Goal: Navigation & Orientation: Find specific page/section

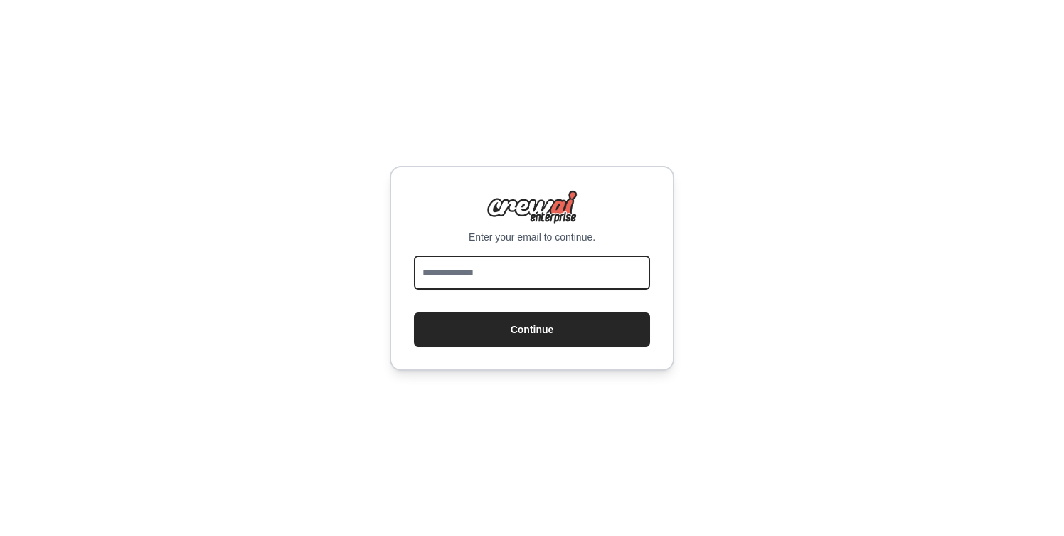
click at [473, 259] on input "email" at bounding box center [532, 272] width 236 height 34
type input "**********"
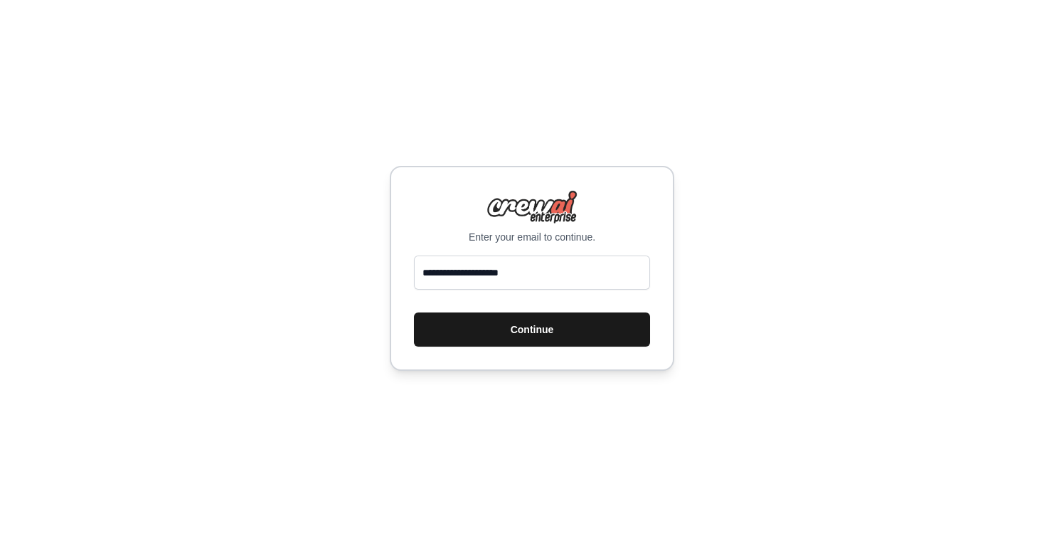
click at [518, 326] on button "Continue" at bounding box center [532, 329] width 236 height 34
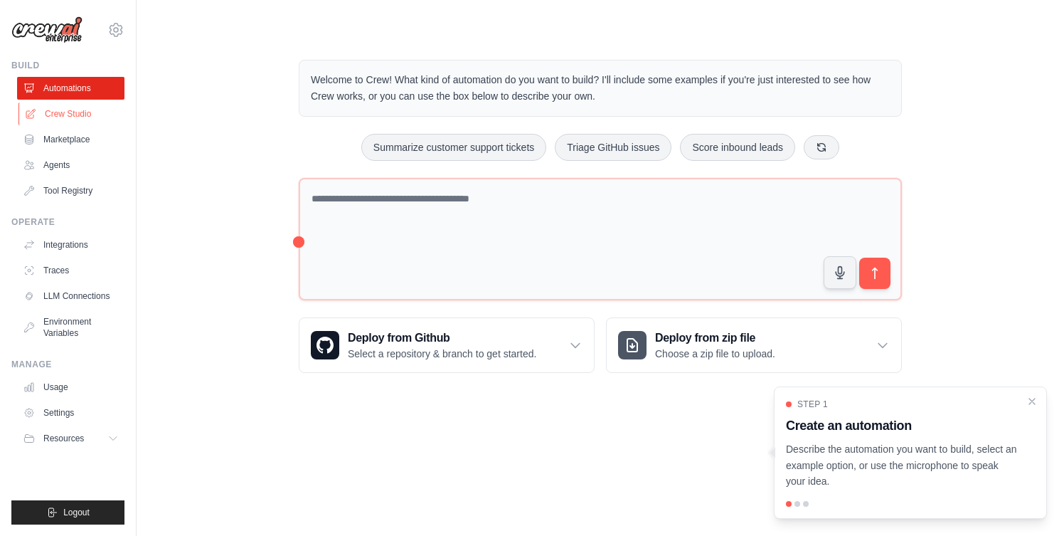
click at [52, 115] on link "Crew Studio" at bounding box center [71, 113] width 107 height 23
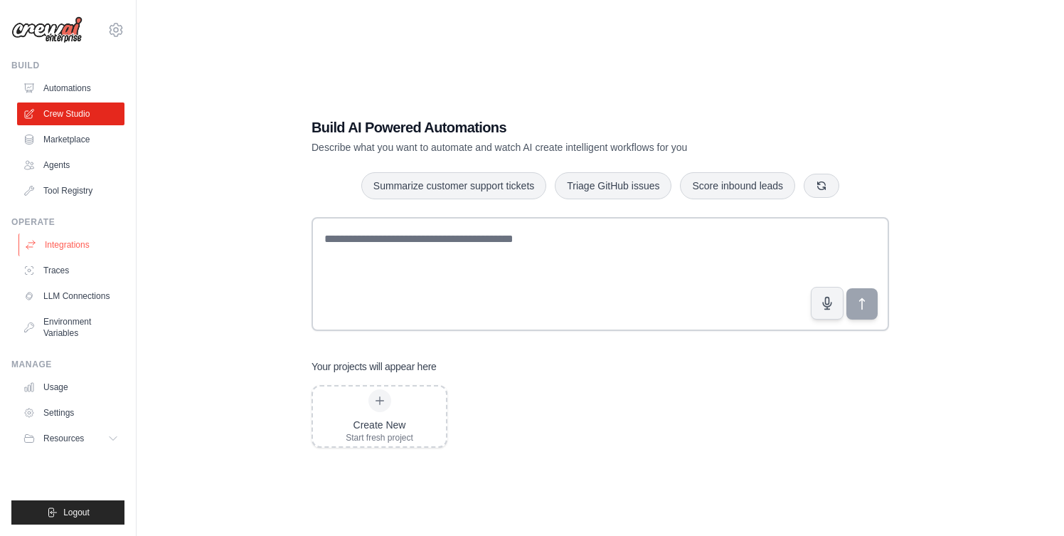
click at [60, 240] on link "Integrations" at bounding box center [71, 244] width 107 height 23
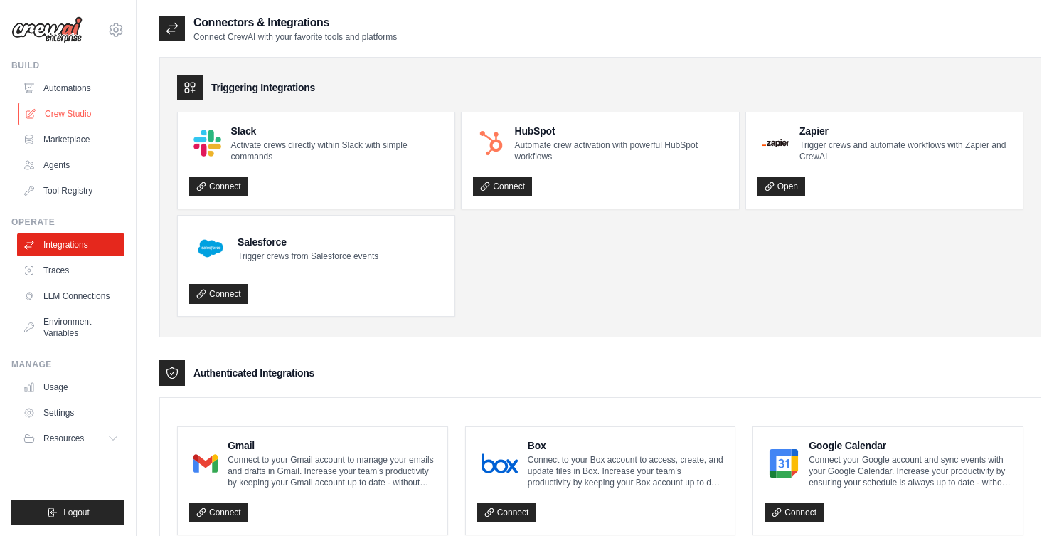
click at [53, 117] on link "Crew Studio" at bounding box center [71, 113] width 107 height 23
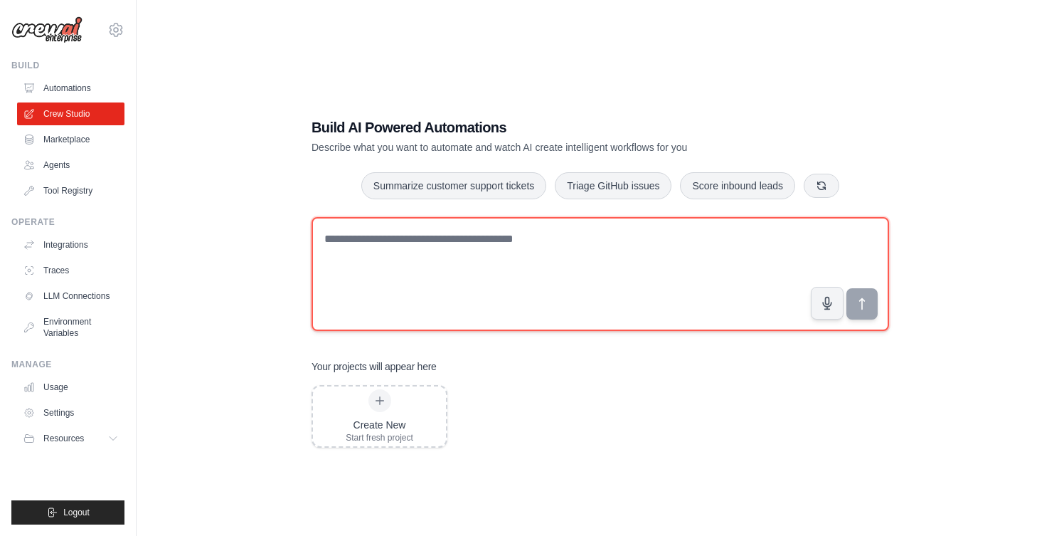
click at [603, 264] on textarea at bounding box center [601, 274] width 578 height 114
click at [401, 295] on textarea at bounding box center [601, 274] width 578 height 114
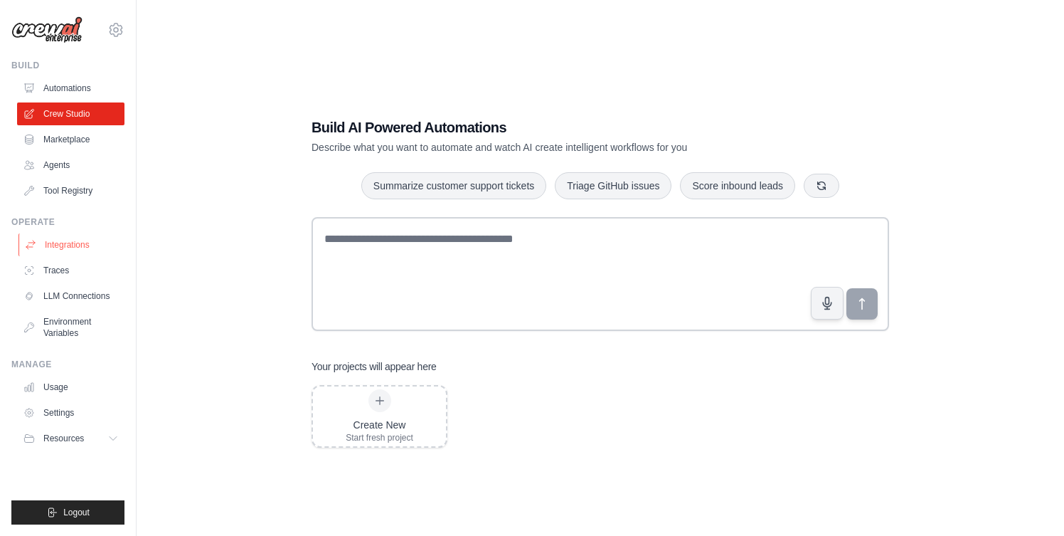
click at [68, 245] on link "Integrations" at bounding box center [71, 244] width 107 height 23
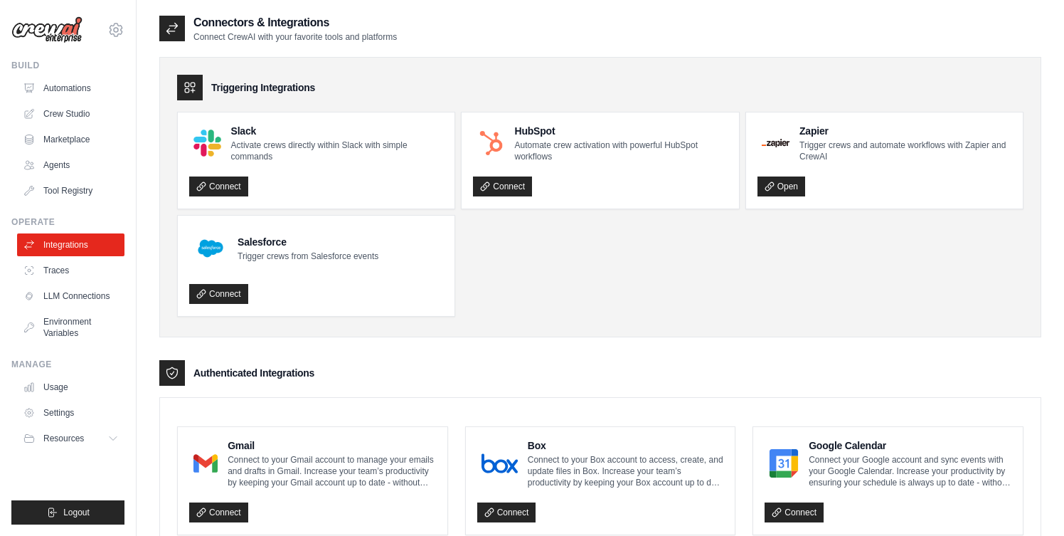
click at [526, 307] on ul "Slack Activate crews directly within Slack with simple commands Connect HubSpot…" at bounding box center [600, 214] width 847 height 205
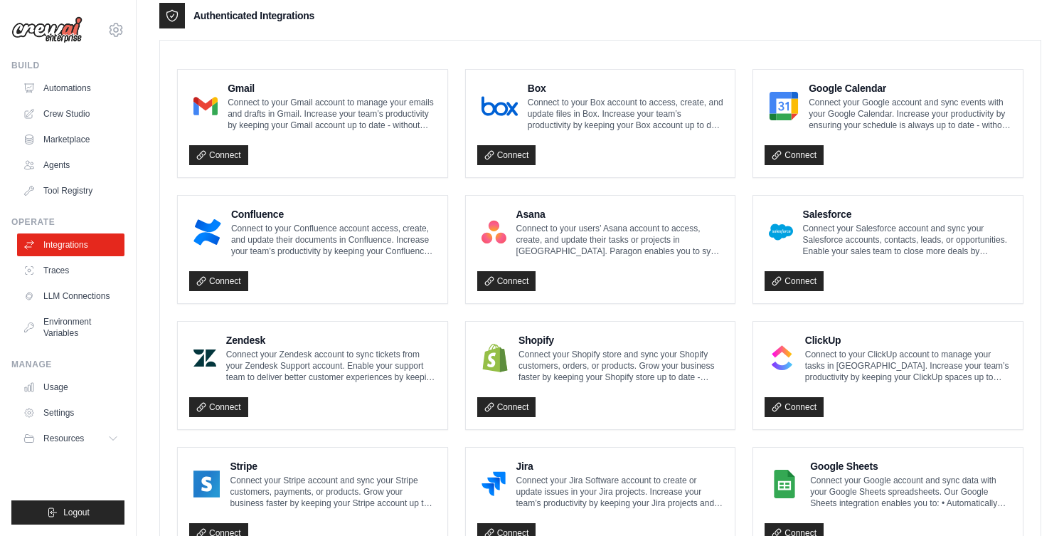
scroll to position [360, 0]
